Goal: Information Seeking & Learning: Learn about a topic

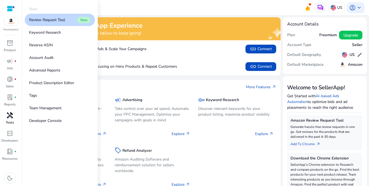
click at [7, 115] on span "handyman" at bounding box center [10, 115] width 7 height 7
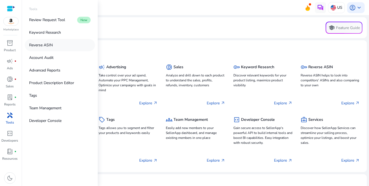
click at [44, 41] on link "Reverse ASIN" at bounding box center [60, 45] width 70 height 12
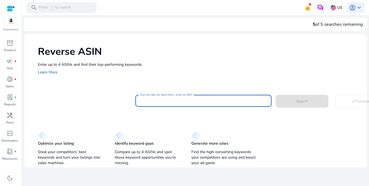
click at [148, 102] on input "Your next big win starts here—enter an ASIN" at bounding box center [203, 101] width 127 height 6
paste input "**********"
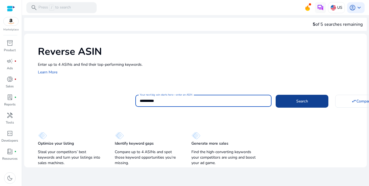
click at [290, 104] on span at bounding box center [301, 101] width 53 height 13
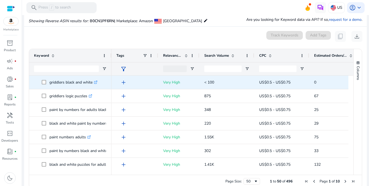
scroll to position [59, 0]
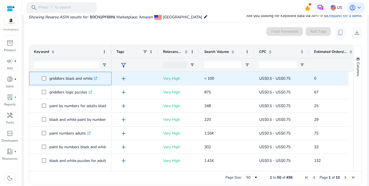
drag, startPoint x: 49, startPoint y: 78, endPoint x: 92, endPoint y: 79, distance: 43.1
click at [92, 79] on p "griddlers black and white .st0{fill:#2c8af8}" at bounding box center [73, 78] width 48 height 11
copy p "griddlers black and white"
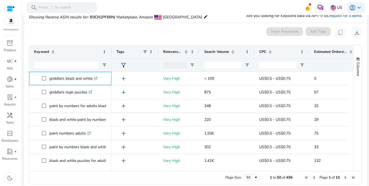
scroll to position [0, 0]
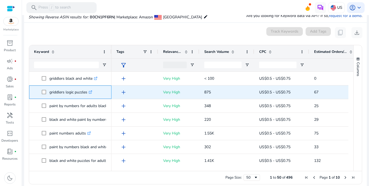
drag, startPoint x: 87, startPoint y: 93, endPoint x: 48, endPoint y: 94, distance: 38.7
click at [48, 94] on span "griddlers logic puzzles .st0{fill:#2c8af8}" at bounding box center [74, 92] width 65 height 11
copy span "griddlers logic puzzles"
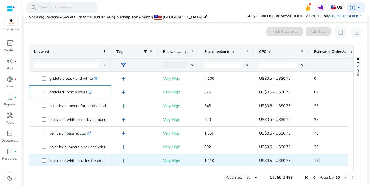
scroll to position [55, 0]
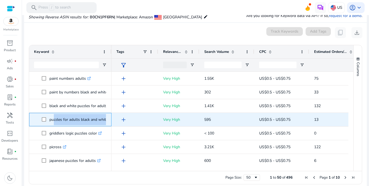
drag, startPoint x: 50, startPoint y: 120, endPoint x: 109, endPoint y: 120, distance: 58.2
click at [109, 120] on div "puzzles for adults black and white .st0{fill:#2c8af8}" at bounding box center [70, 119] width 82 height 13
click at [104, 119] on p "puzzles for adults black and white .st0{fill:#2c8af8}" at bounding box center [80, 119] width 63 height 11
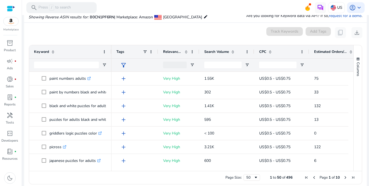
drag, startPoint x: 111, startPoint y: 50, endPoint x: 116, endPoint y: 50, distance: 5.2
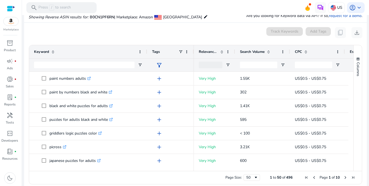
drag, startPoint x: 111, startPoint y: 51, endPoint x: 156, endPoint y: 52, distance: 44.7
click at [148, 52] on div at bounding box center [147, 51] width 2 height 13
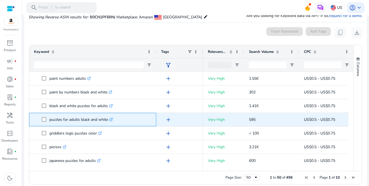
click at [112, 119] on icon ".st0{fill:#2c8af8}" at bounding box center [111, 120] width 4 height 4
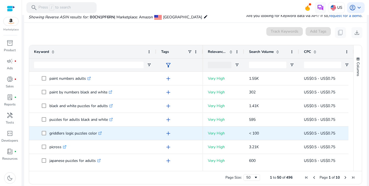
click at [101, 133] on icon ".st0{fill:#2c8af8}" at bounding box center [100, 134] width 4 height 4
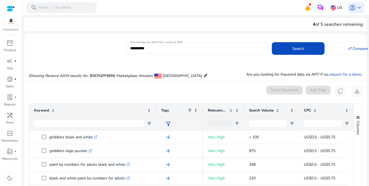
scroll to position [27, 0]
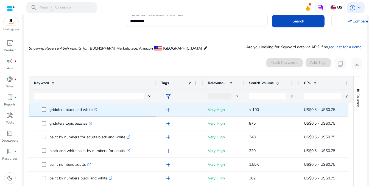
click at [97, 109] on icon ".st0{fill:#2c8af8}" at bounding box center [96, 110] width 4 height 4
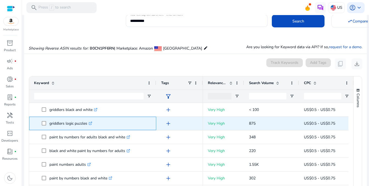
click at [92, 123] on icon ".st0{fill:#2c8af8}" at bounding box center [91, 124] width 4 height 4
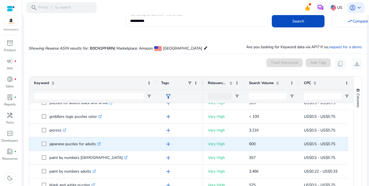
scroll to position [110, 0]
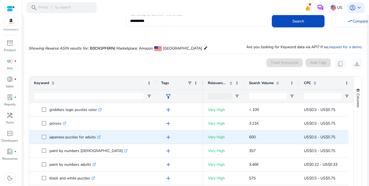
click at [100, 137] on icon ".st0{fill:#2c8af8}" at bounding box center [99, 138] width 4 height 4
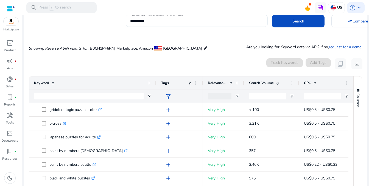
click at [139, 20] on input "**********" at bounding box center [196, 21] width 133 height 6
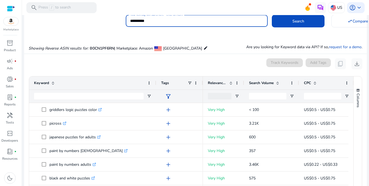
click at [139, 20] on input "**********" at bounding box center [196, 21] width 133 height 6
paste input
type input "**********"
click at [272, 15] on button "Search" at bounding box center [298, 21] width 53 height 13
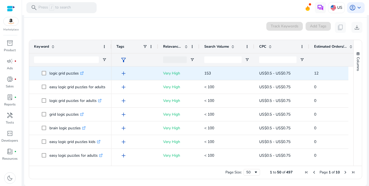
scroll to position [59, 0]
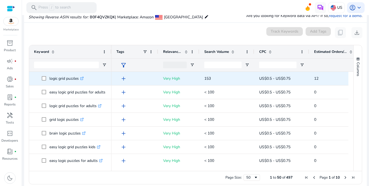
click at [82, 73] on p "logic grid puzzles .st0{fill:#2c8af8}" at bounding box center [66, 78] width 34 height 11
click at [83, 78] on icon ".st0{fill:#2c8af8}" at bounding box center [82, 79] width 4 height 4
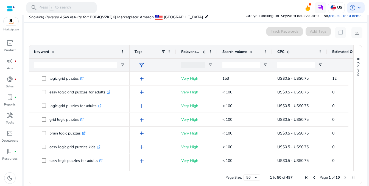
drag, startPoint x: 111, startPoint y: 51, endPoint x: 129, endPoint y: 52, distance: 18.1
click at [129, 52] on div at bounding box center [129, 51] width 2 height 13
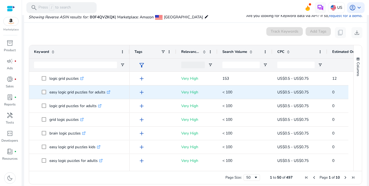
click at [110, 92] on icon ".st0{fill:#2c8af8}" at bounding box center [109, 93] width 4 height 4
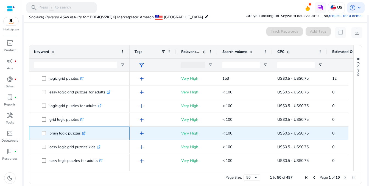
click at [85, 134] on icon ".st0{fill:#2c8af8}" at bounding box center [84, 134] width 4 height 4
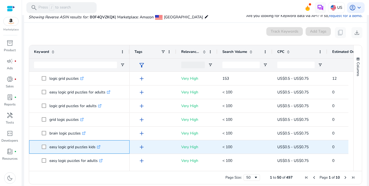
click at [100, 148] on icon ".st0{fill:#2c8af8}" at bounding box center [99, 147] width 4 height 4
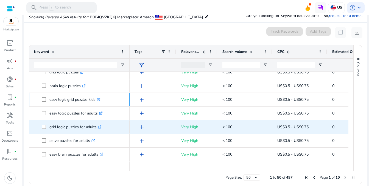
scroll to position [55, 0]
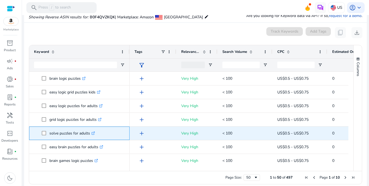
click at [93, 134] on icon ".st0{fill:#2c8af8}" at bounding box center [93, 134] width 4 height 4
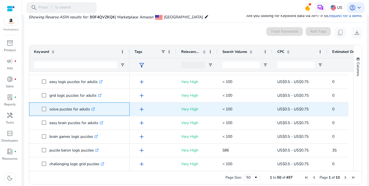
scroll to position [82, 0]
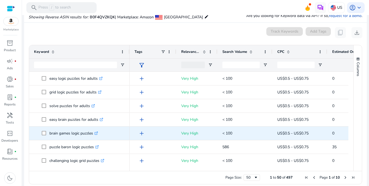
click at [98, 133] on icon ".st0{fill:#2c8af8}" at bounding box center [96, 134] width 4 height 4
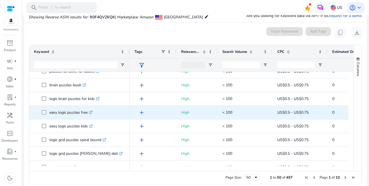
scroll to position [0, 0]
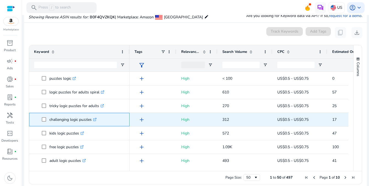
click at [95, 119] on icon at bounding box center [94, 120] width 3 height 3
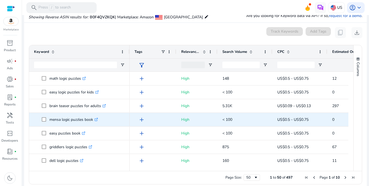
scroll to position [591, 0]
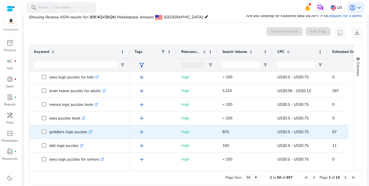
click at [91, 131] on icon at bounding box center [90, 132] width 3 height 3
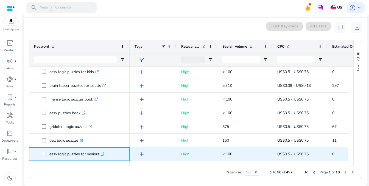
click at [104, 153] on icon ".st0{fill:#2c8af8}" at bounding box center [103, 155] width 4 height 4
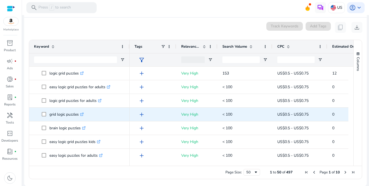
scroll to position [0, 0]
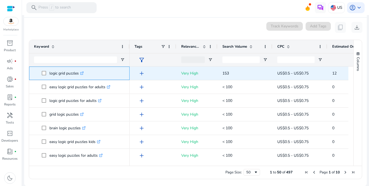
click at [81, 72] on icon ".st0{fill:#2c8af8}" at bounding box center [82, 74] width 4 height 4
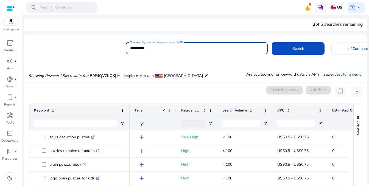
click at [142, 49] on input "**********" at bounding box center [196, 48] width 133 height 6
